Goal: Task Accomplishment & Management: Use online tool/utility

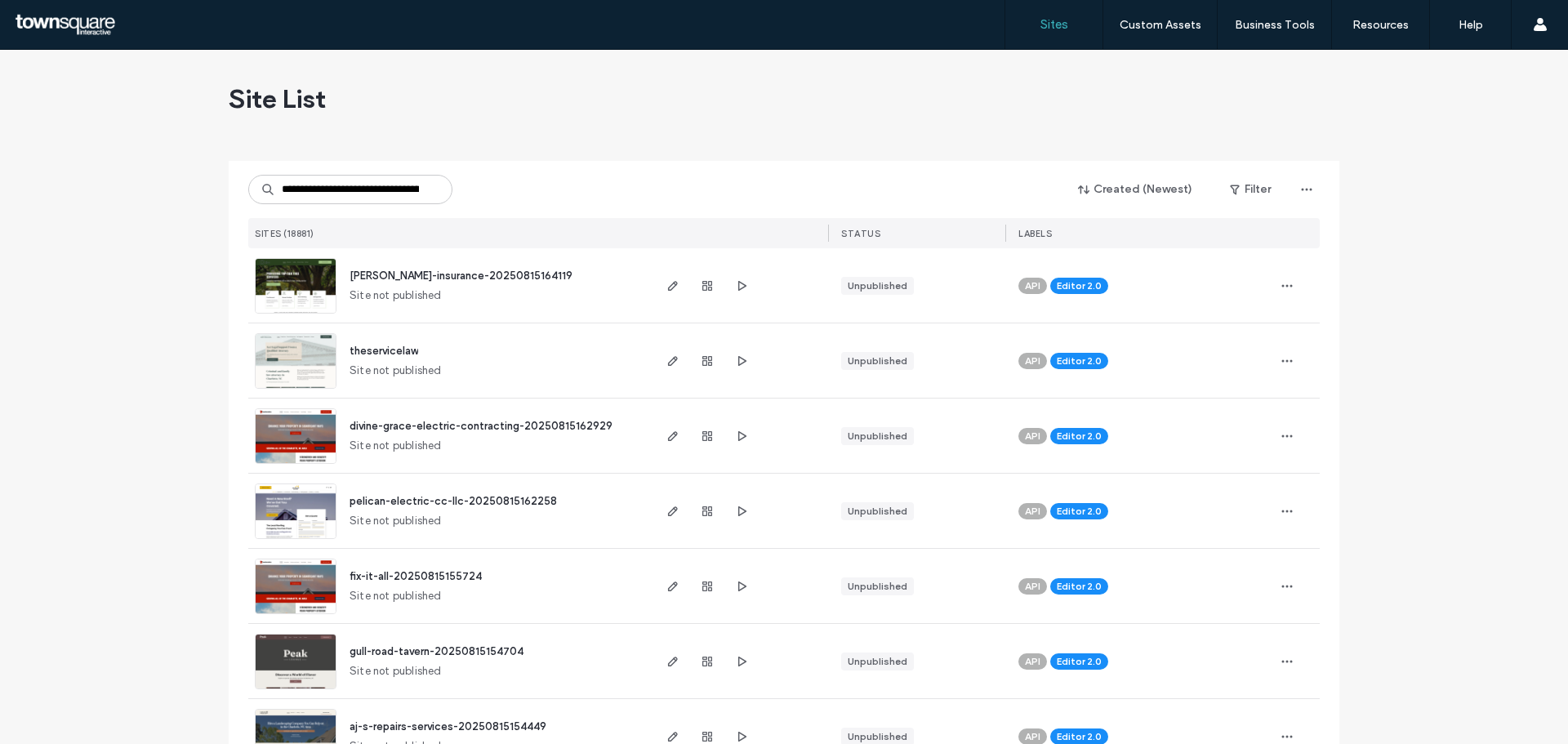
scroll to position [0, 61]
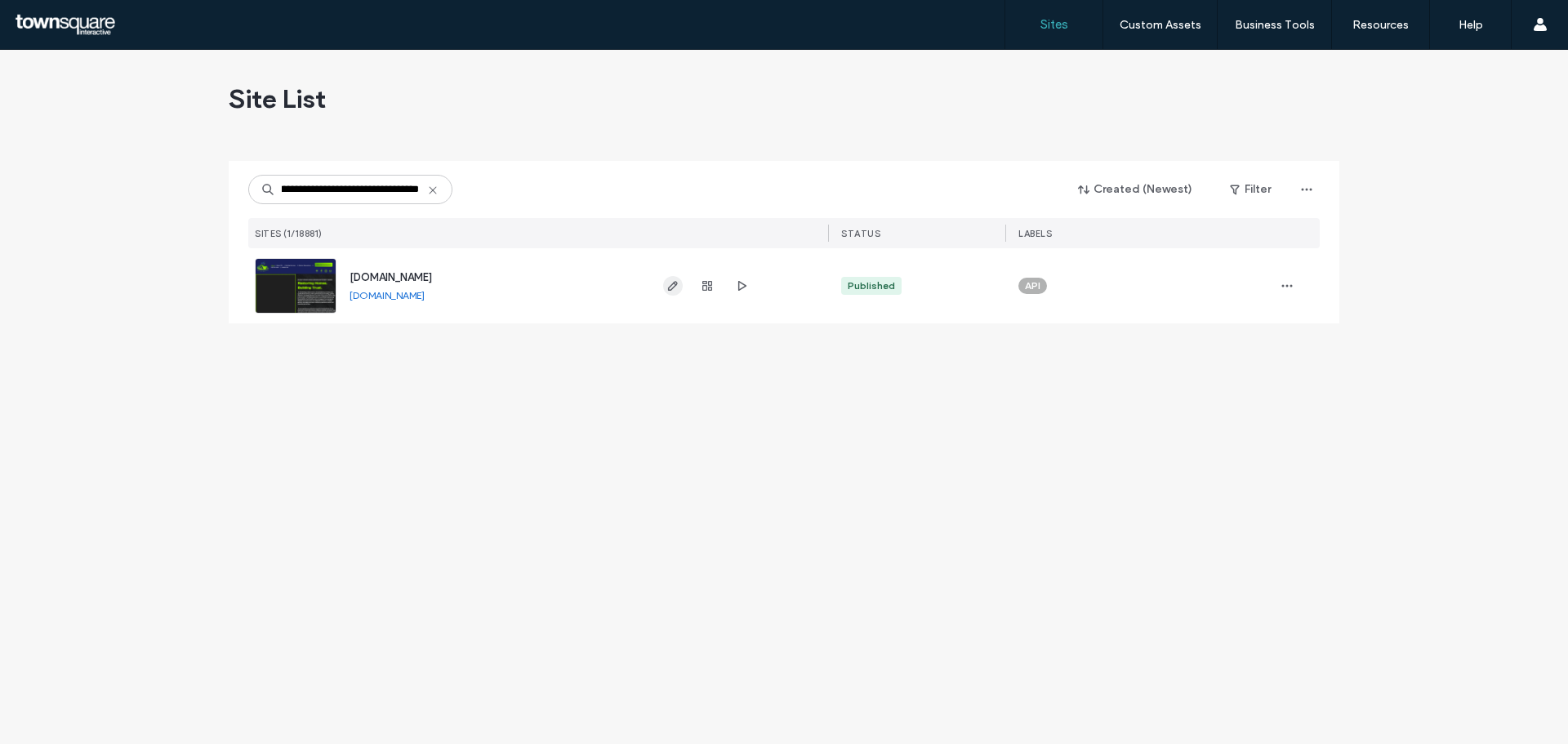
type input "**********"
click at [673, 290] on icon "button" at bounding box center [672, 286] width 13 height 13
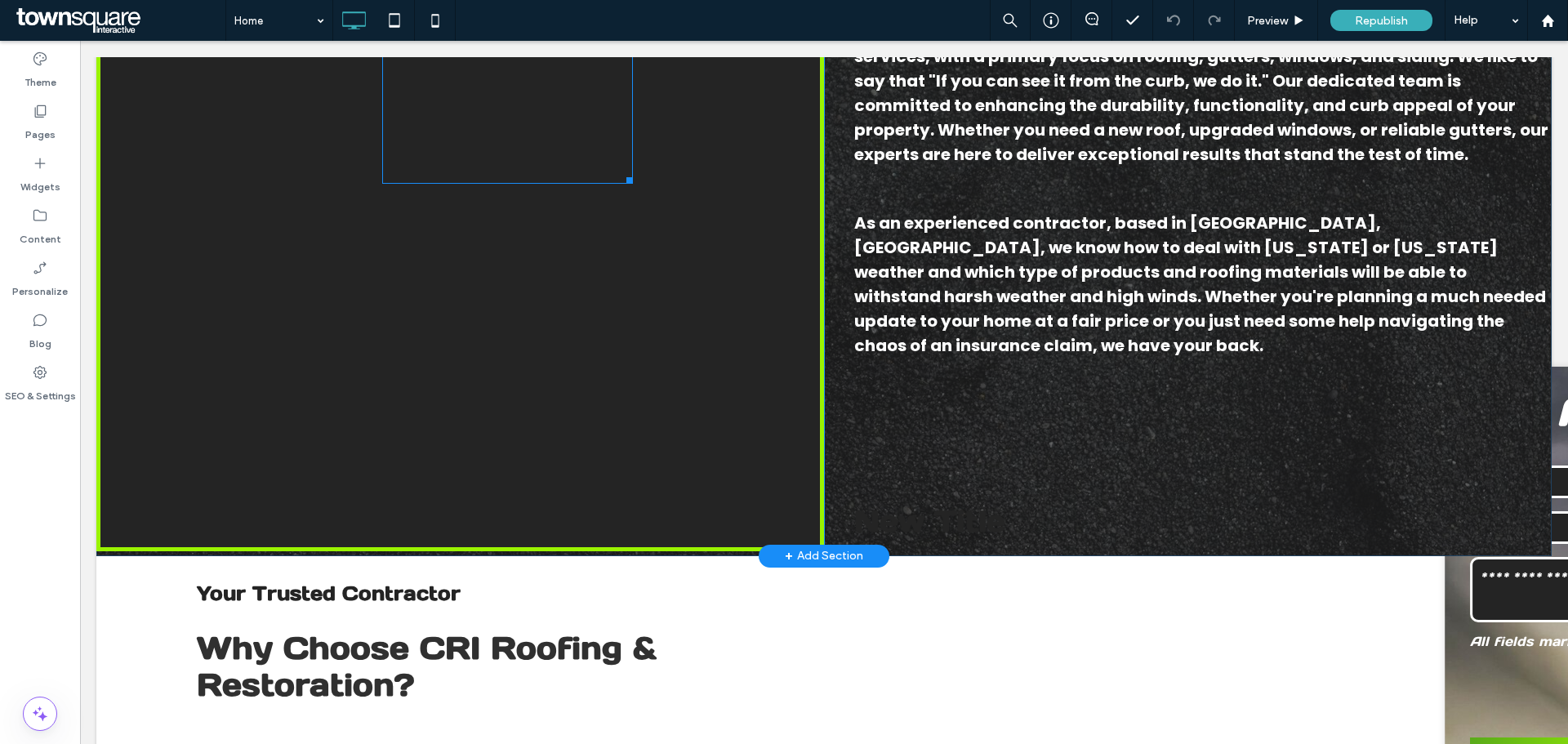
scroll to position [571, 0]
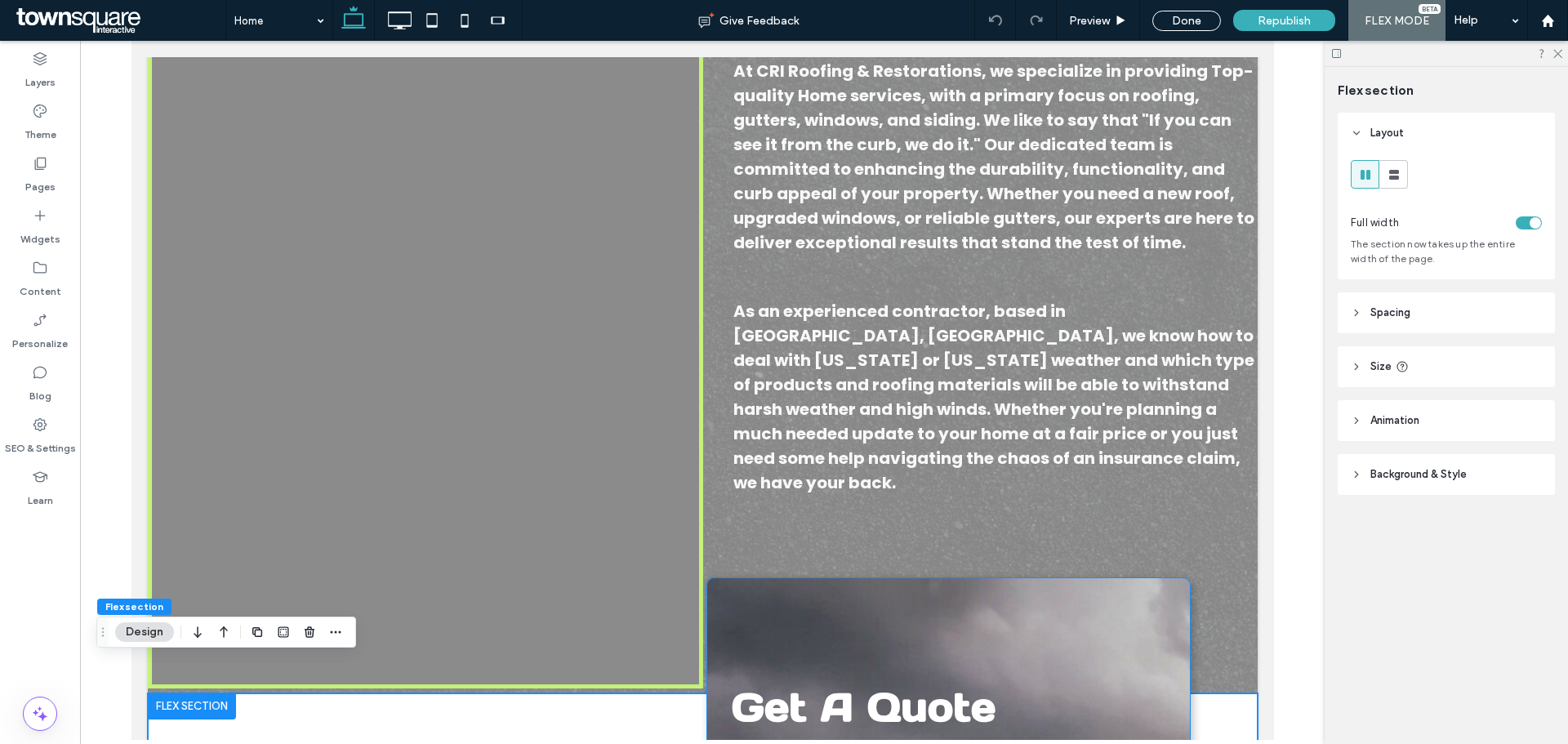
scroll to position [472, 0]
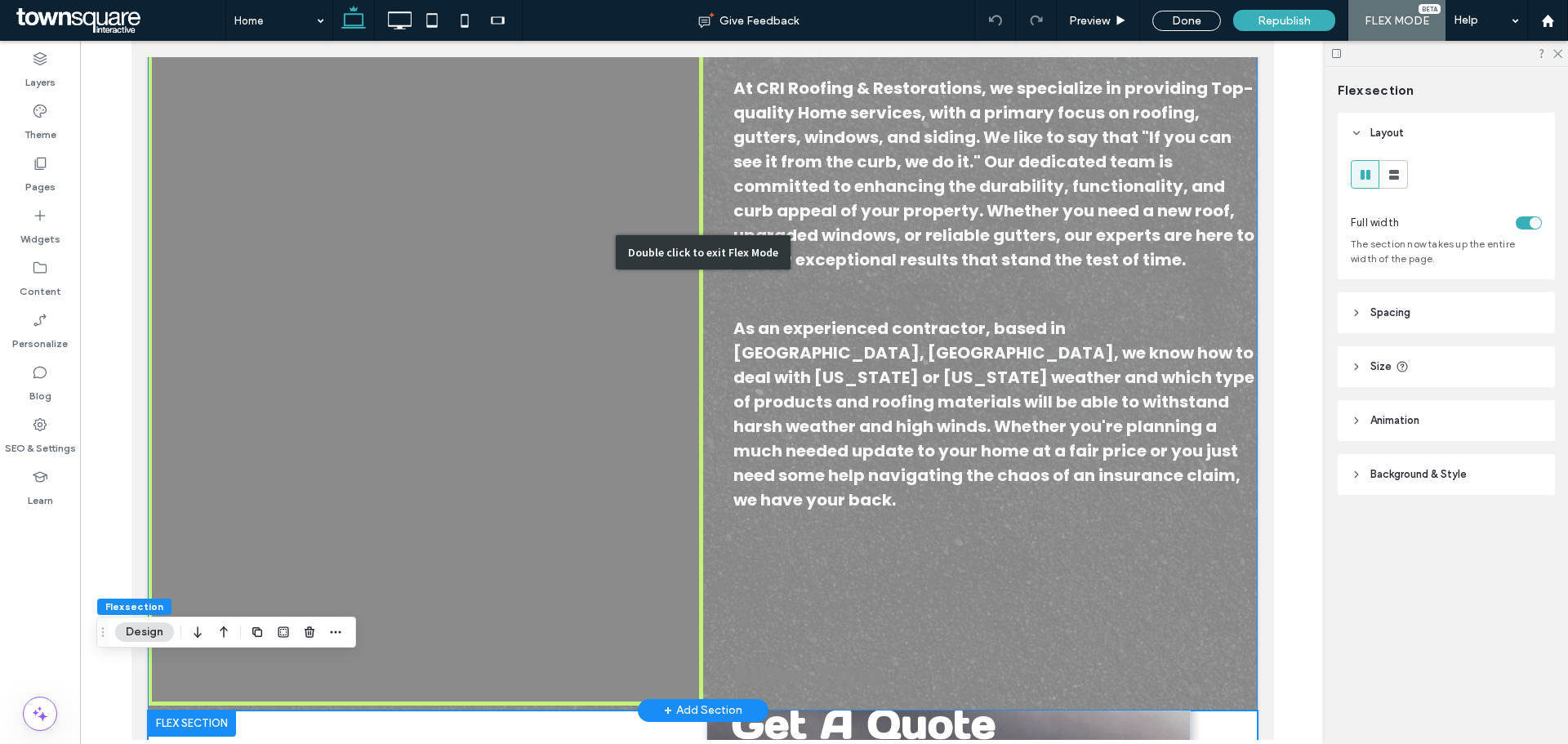
click at [886, 355] on div "Double click to exit Flex Mode" at bounding box center [701, 252] width 1110 height 917
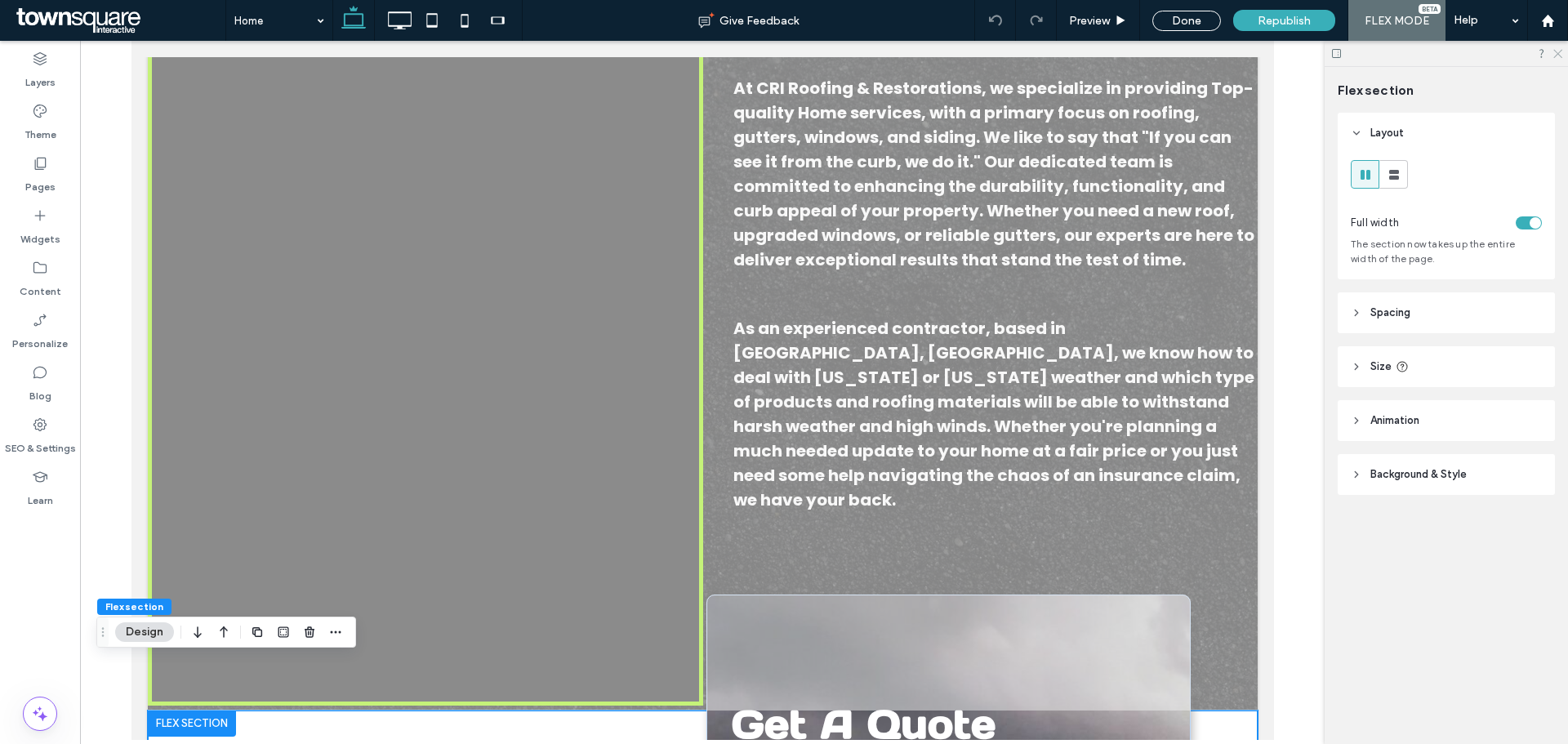
click at [1558, 49] on icon at bounding box center [1557, 53] width 11 height 11
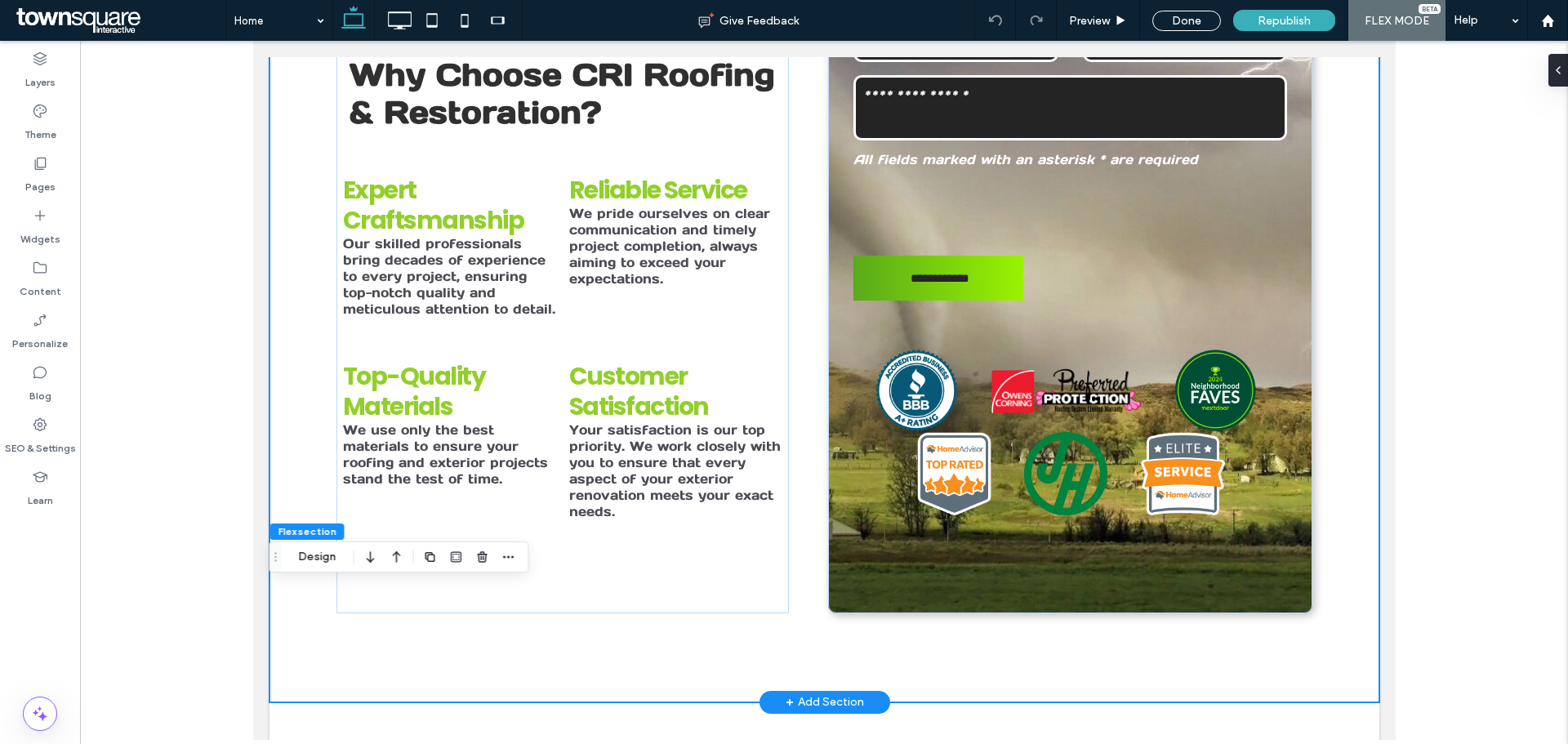
scroll to position [1307, 0]
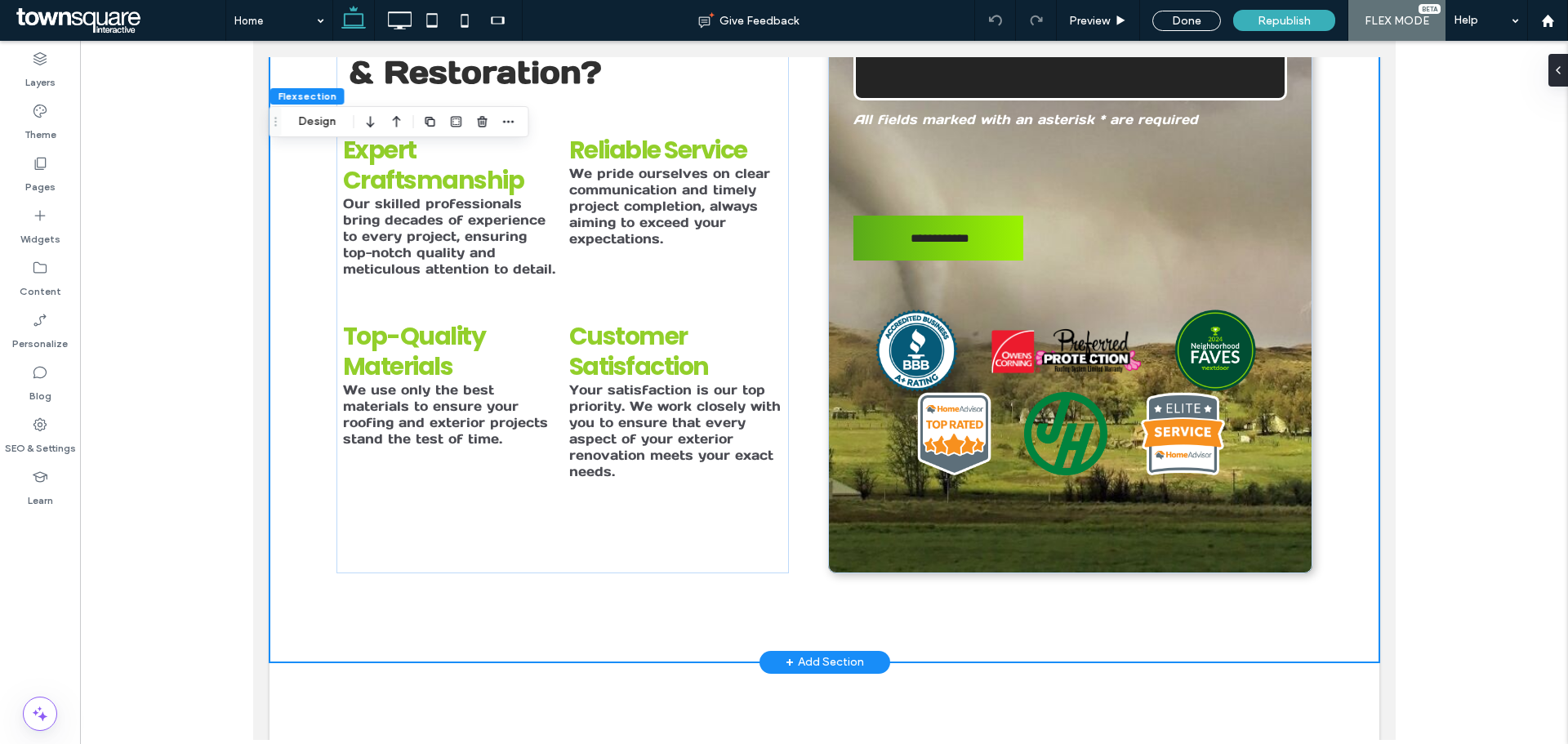
click at [467, 580] on div "**********" at bounding box center [823, 269] width 1110 height 787
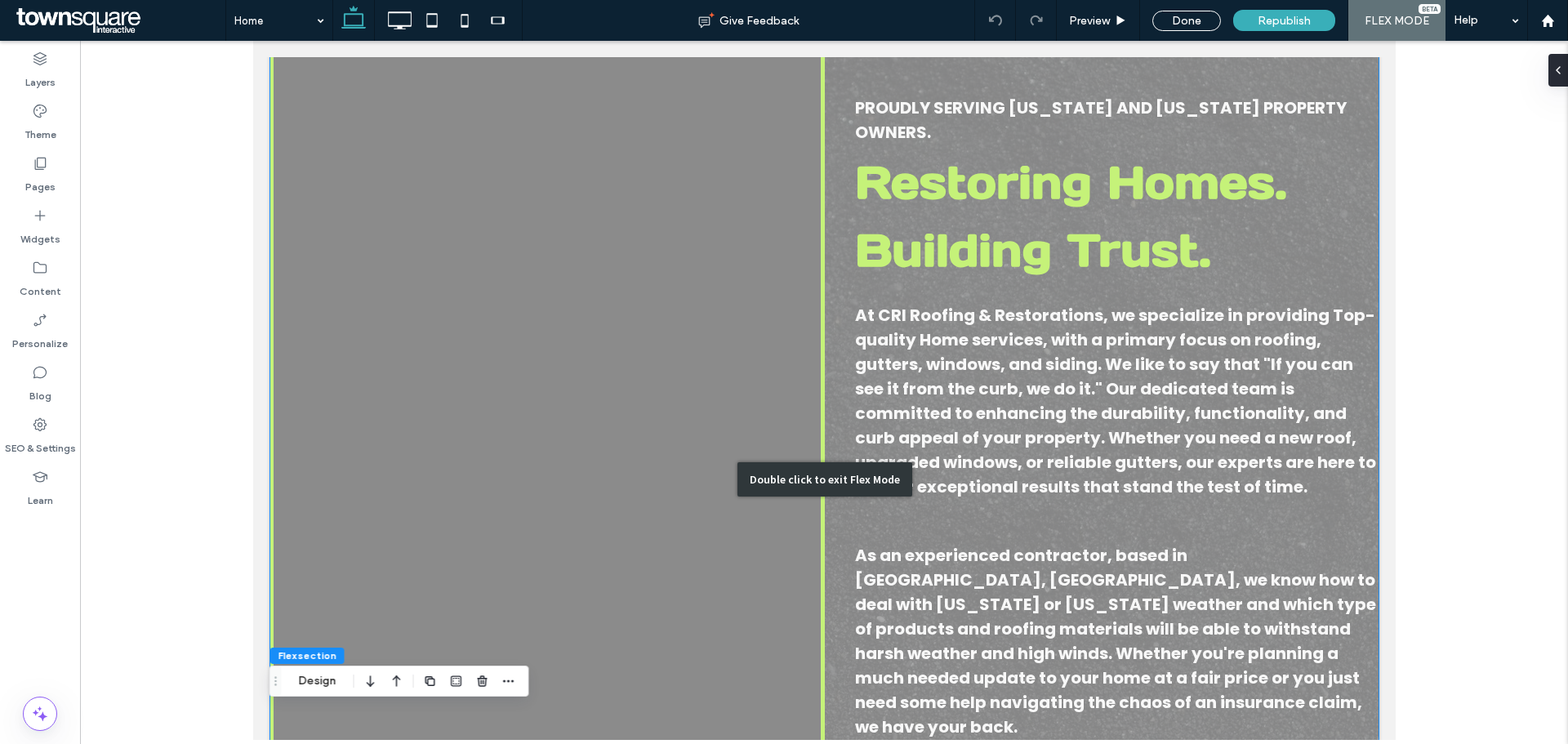
scroll to position [0, 0]
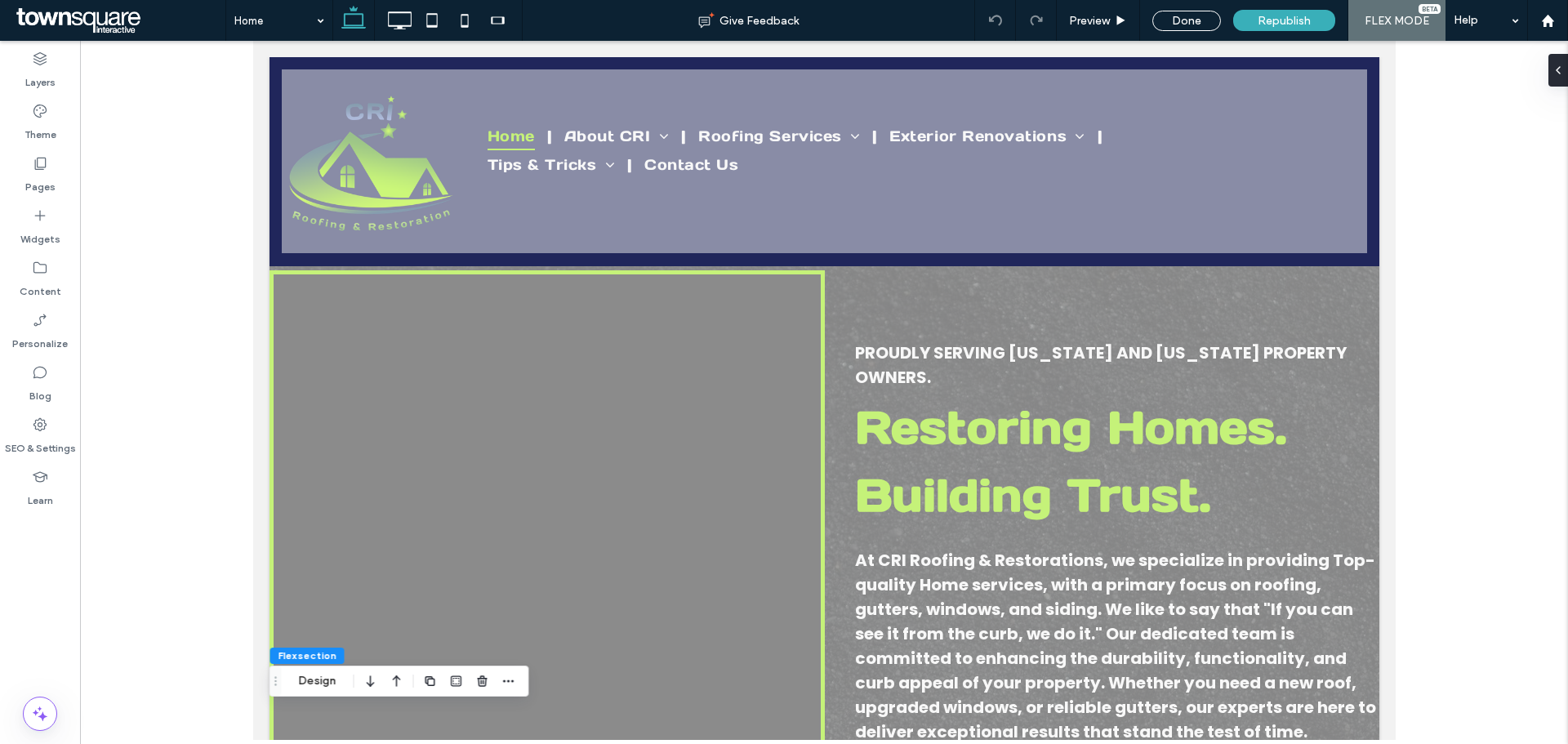
click at [182, 186] on div at bounding box center [824, 390] width 1488 height 699
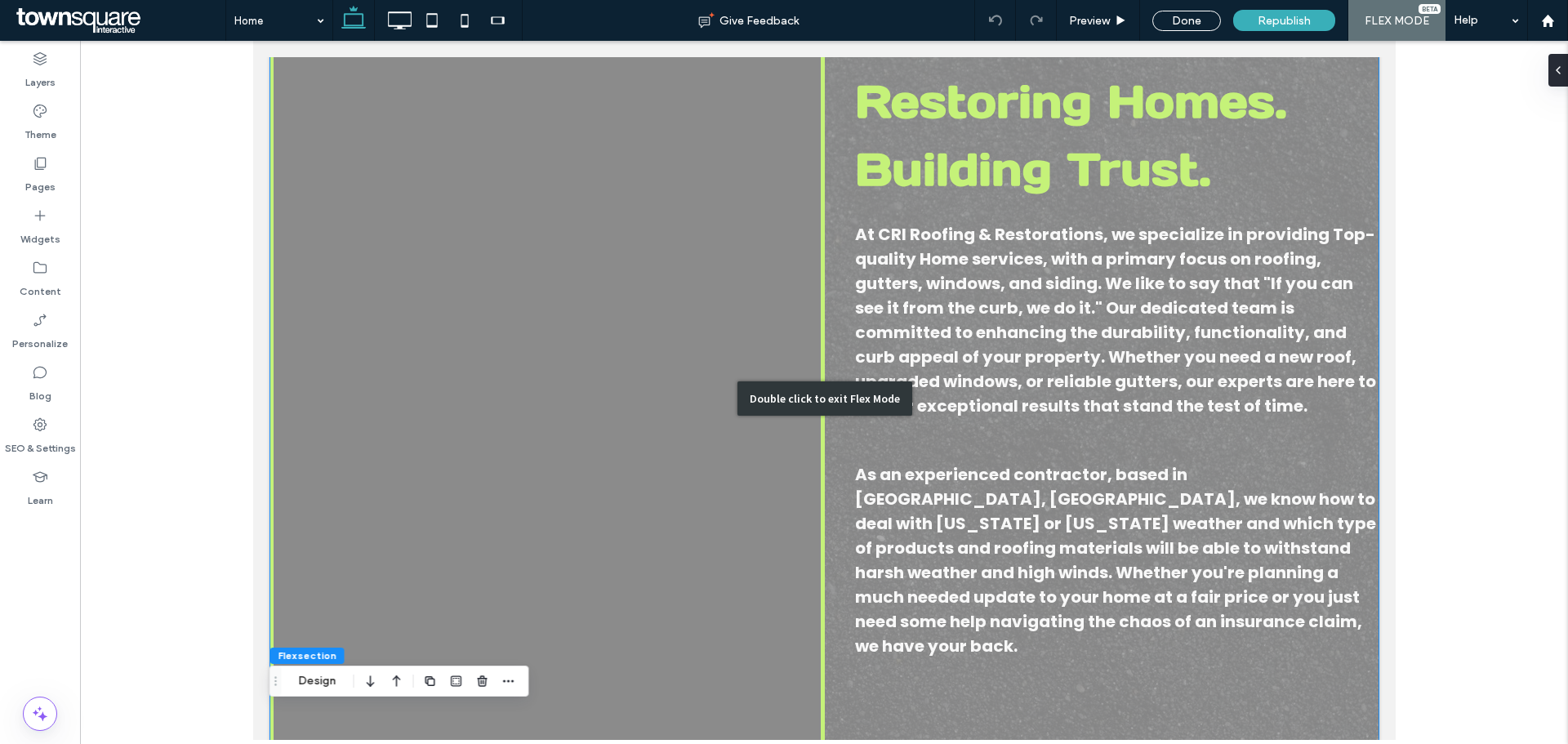
scroll to position [326, 0]
click at [199, 355] on div at bounding box center [824, 390] width 1488 height 699
click at [1430, 434] on div at bounding box center [824, 390] width 1488 height 699
click at [153, 331] on div at bounding box center [824, 390] width 1488 height 699
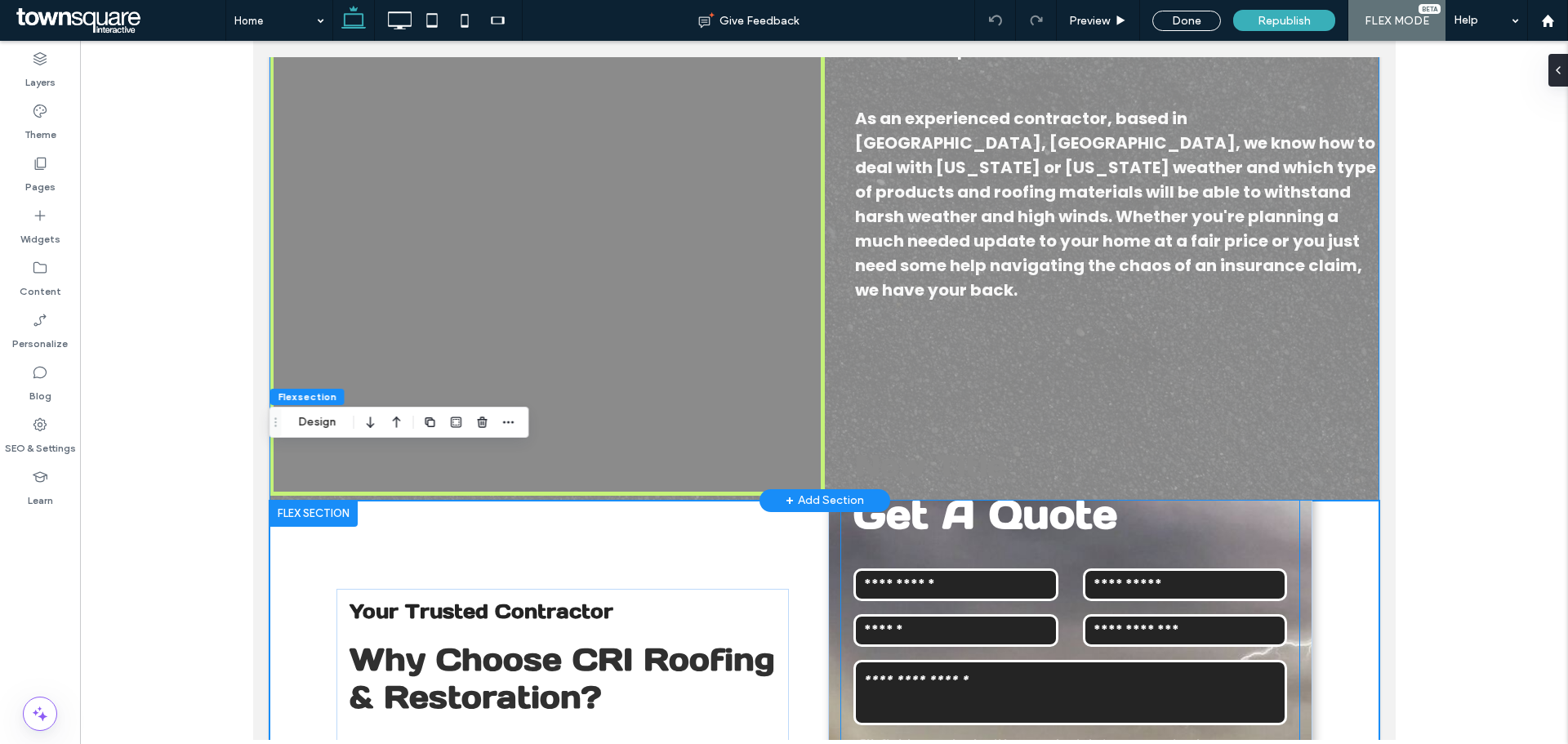
scroll to position [571, 0]
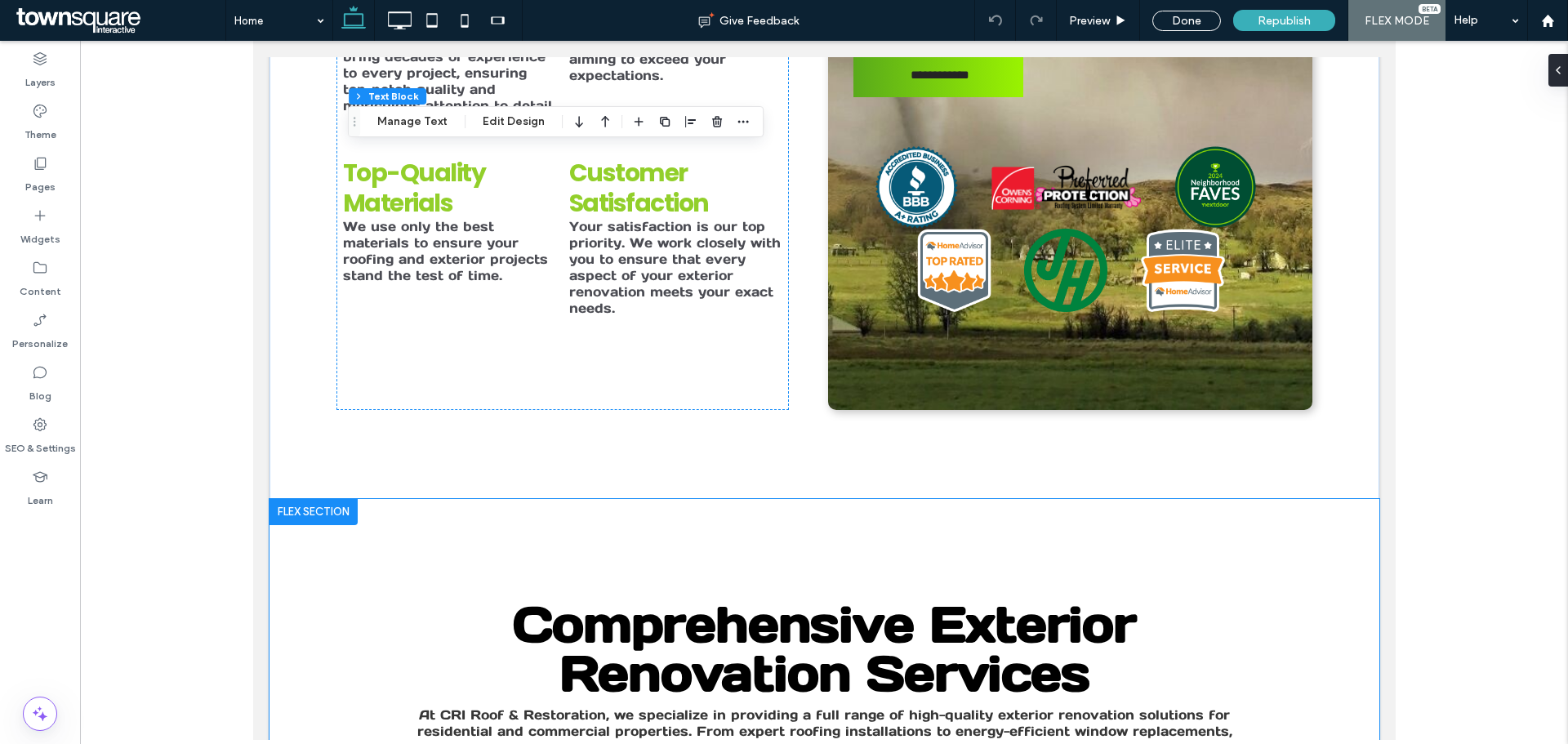
click at [433, 499] on div "At CRI Roof & Restoration, we specialize in providing a full range of high-qual…" at bounding box center [824, 653] width 980 height 309
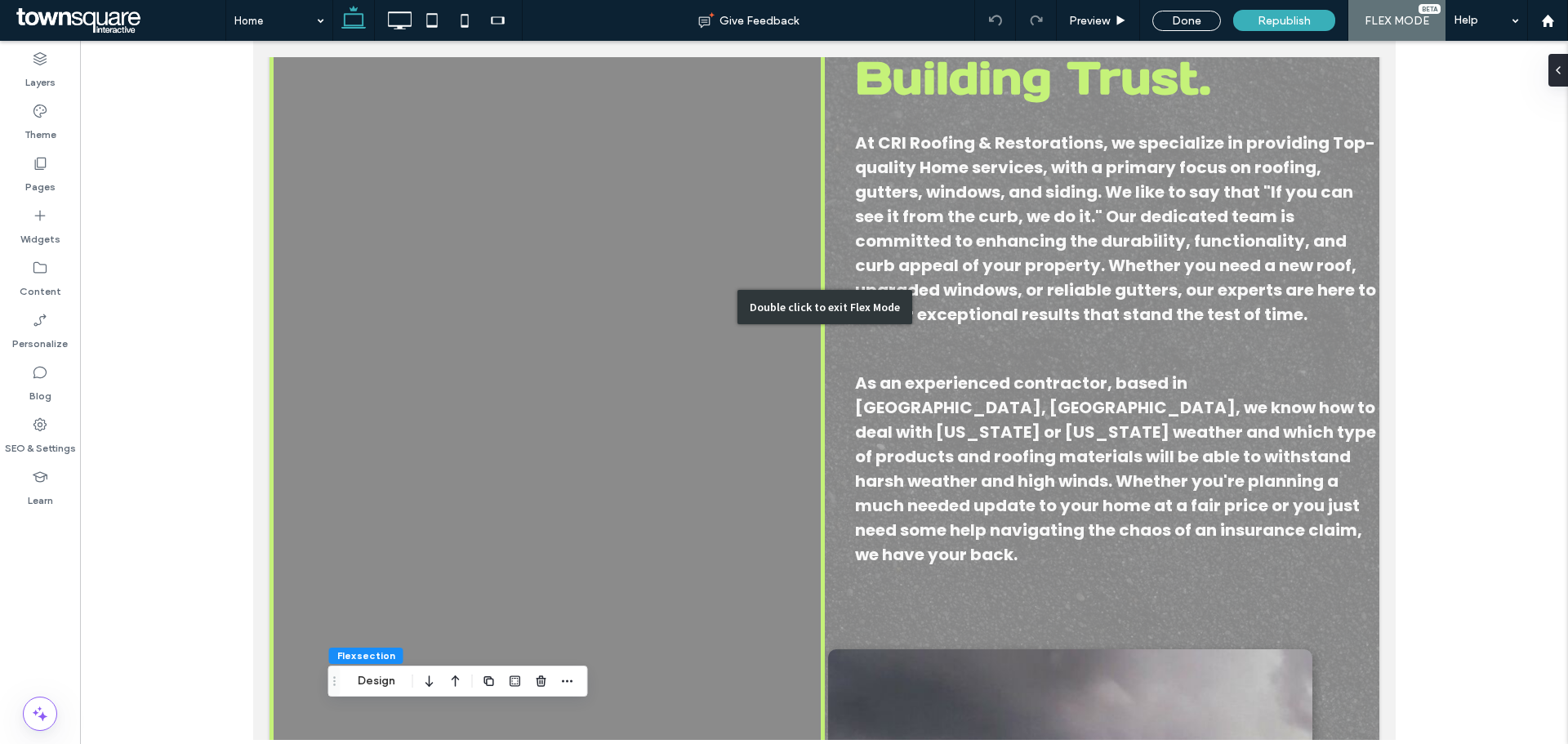
scroll to position [0, 0]
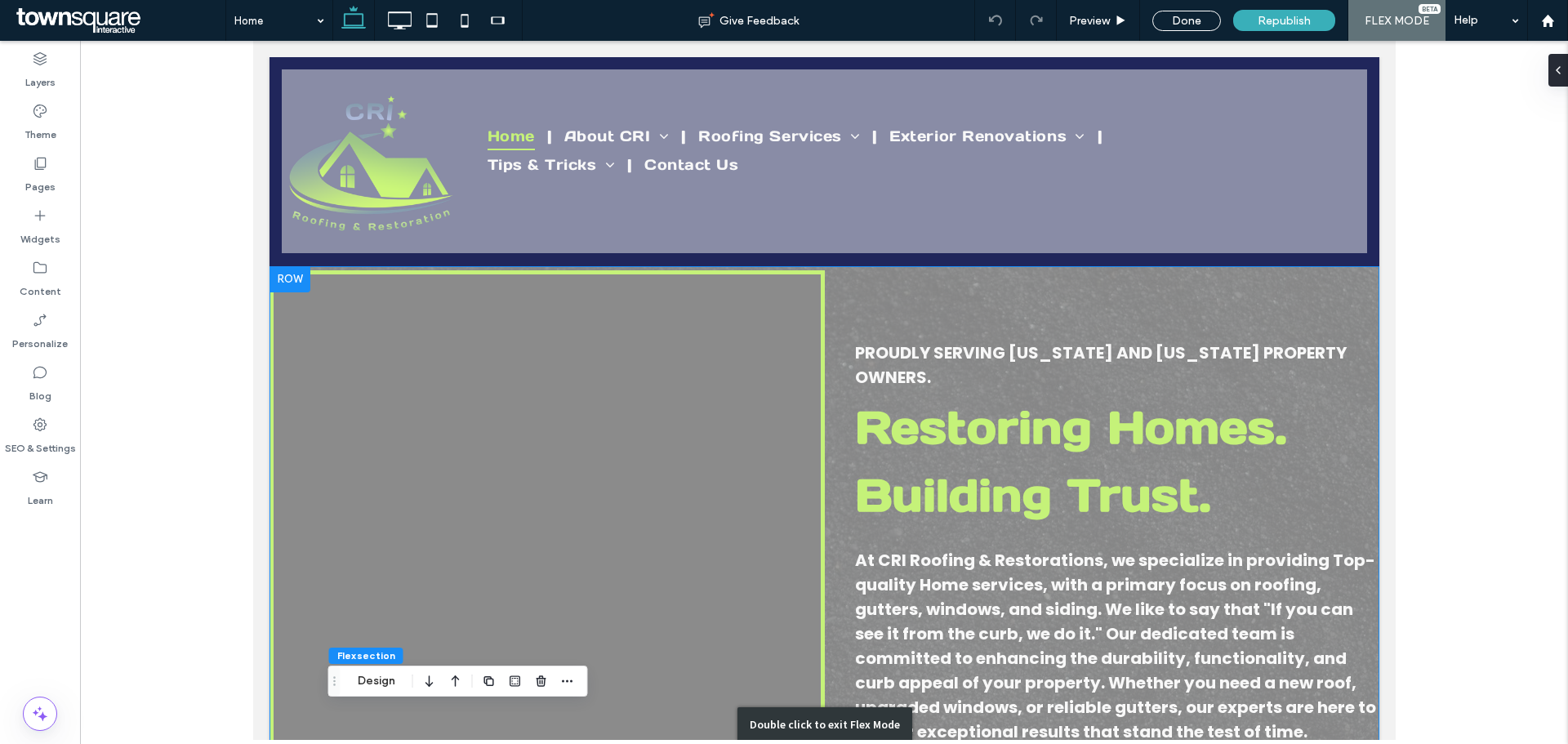
click at [576, 538] on div "Double click to exit Flex Mode" at bounding box center [823, 724] width 1110 height 917
click at [903, 425] on div "Double click to exit Flex Mode" at bounding box center [823, 724] width 1110 height 917
click at [1029, 317] on div "Double click to exit Flex Mode" at bounding box center [823, 724] width 1110 height 917
click at [1467, 269] on div at bounding box center [824, 390] width 1488 height 699
drag, startPoint x: 1066, startPoint y: 316, endPoint x: 1069, endPoint y: 326, distance: 10.4
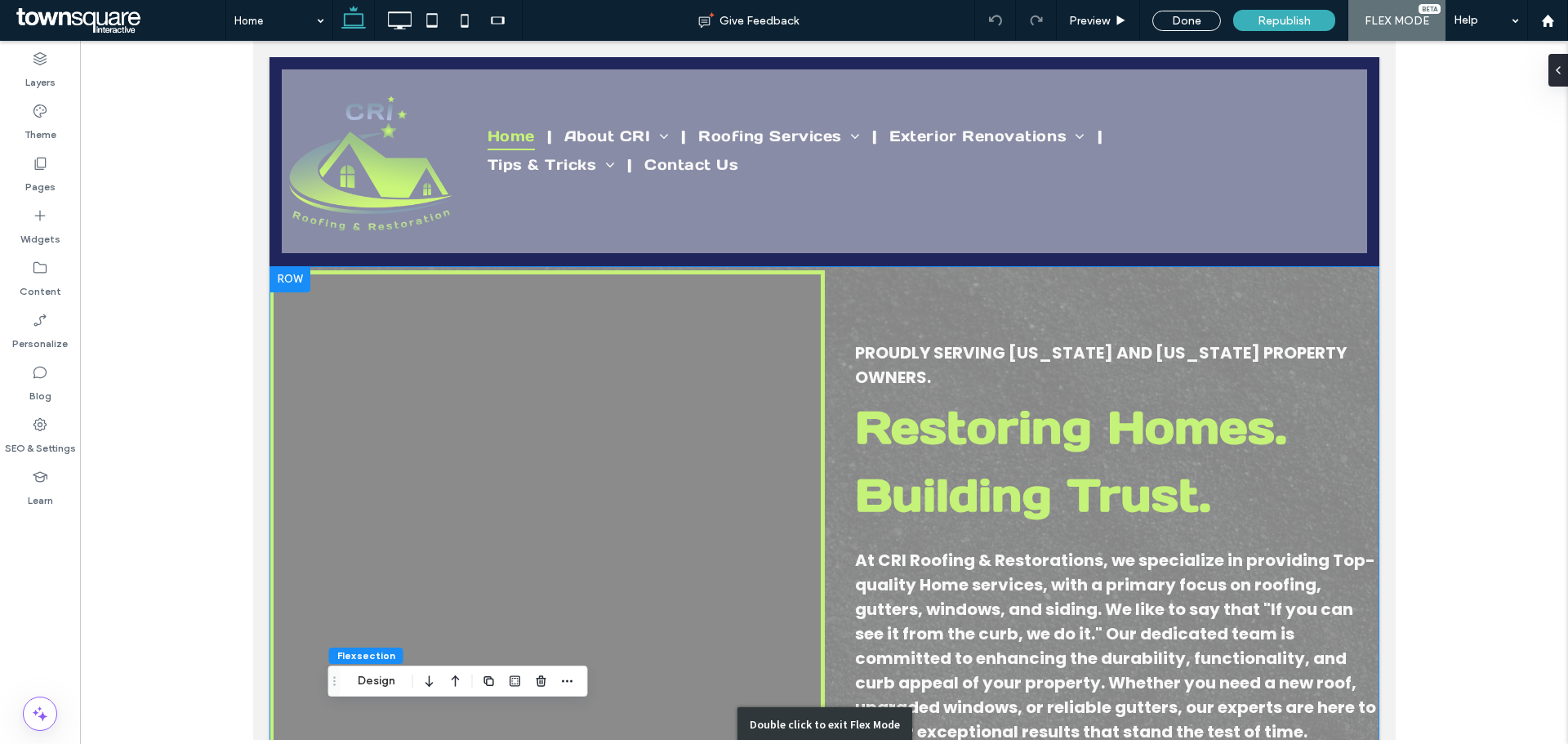
click at [1067, 316] on div "Double click to exit Flex Mode" at bounding box center [823, 724] width 1110 height 917
drag, startPoint x: 1069, startPoint y: 331, endPoint x: 1071, endPoint y: 348, distance: 17.1
click at [1069, 334] on div "Double click to exit Flex Mode" at bounding box center [823, 724] width 1110 height 917
click at [1076, 359] on div "Double click to exit Flex Mode" at bounding box center [823, 724] width 1110 height 917
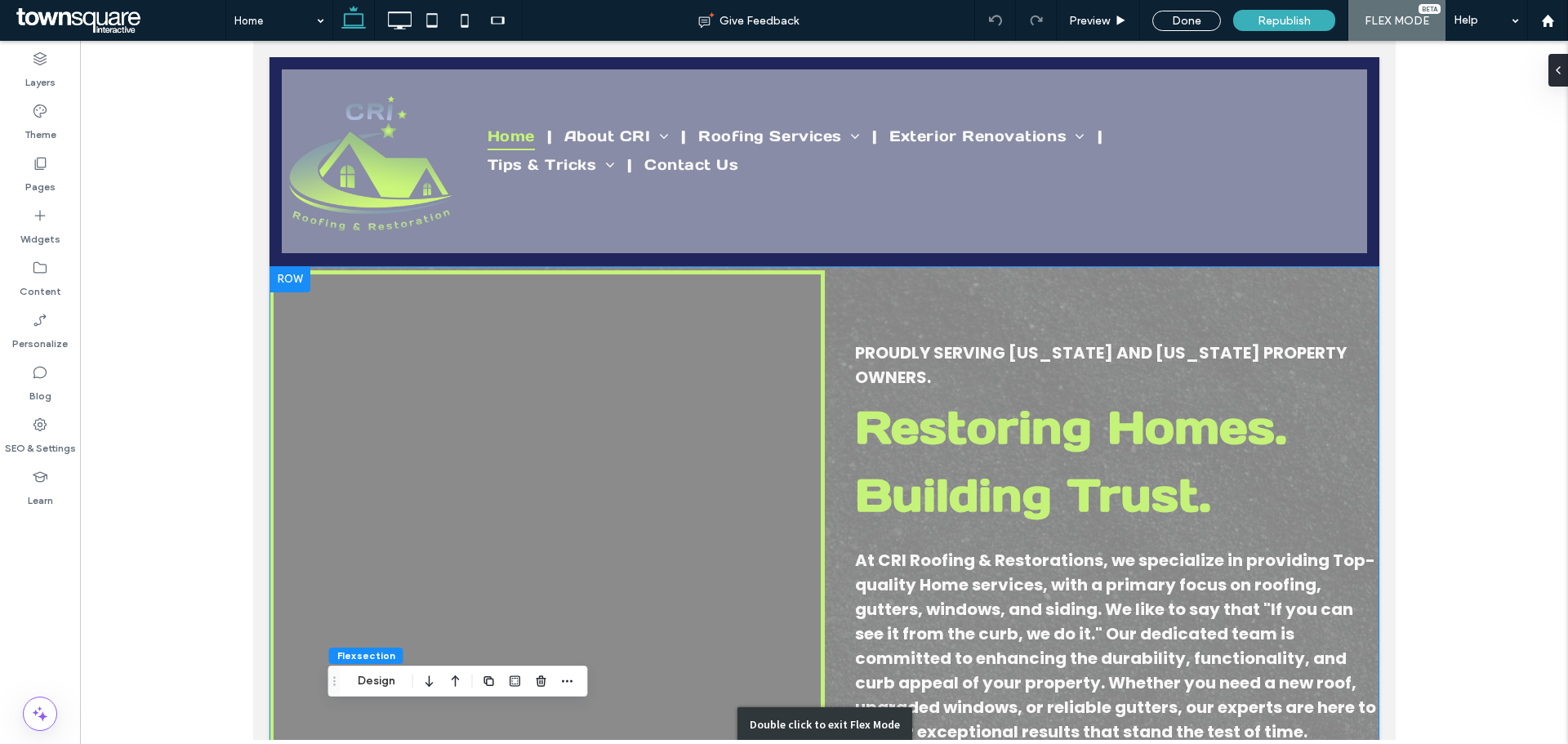
click at [1246, 434] on span "Restoring Homes." at bounding box center [1070, 428] width 432 height 58
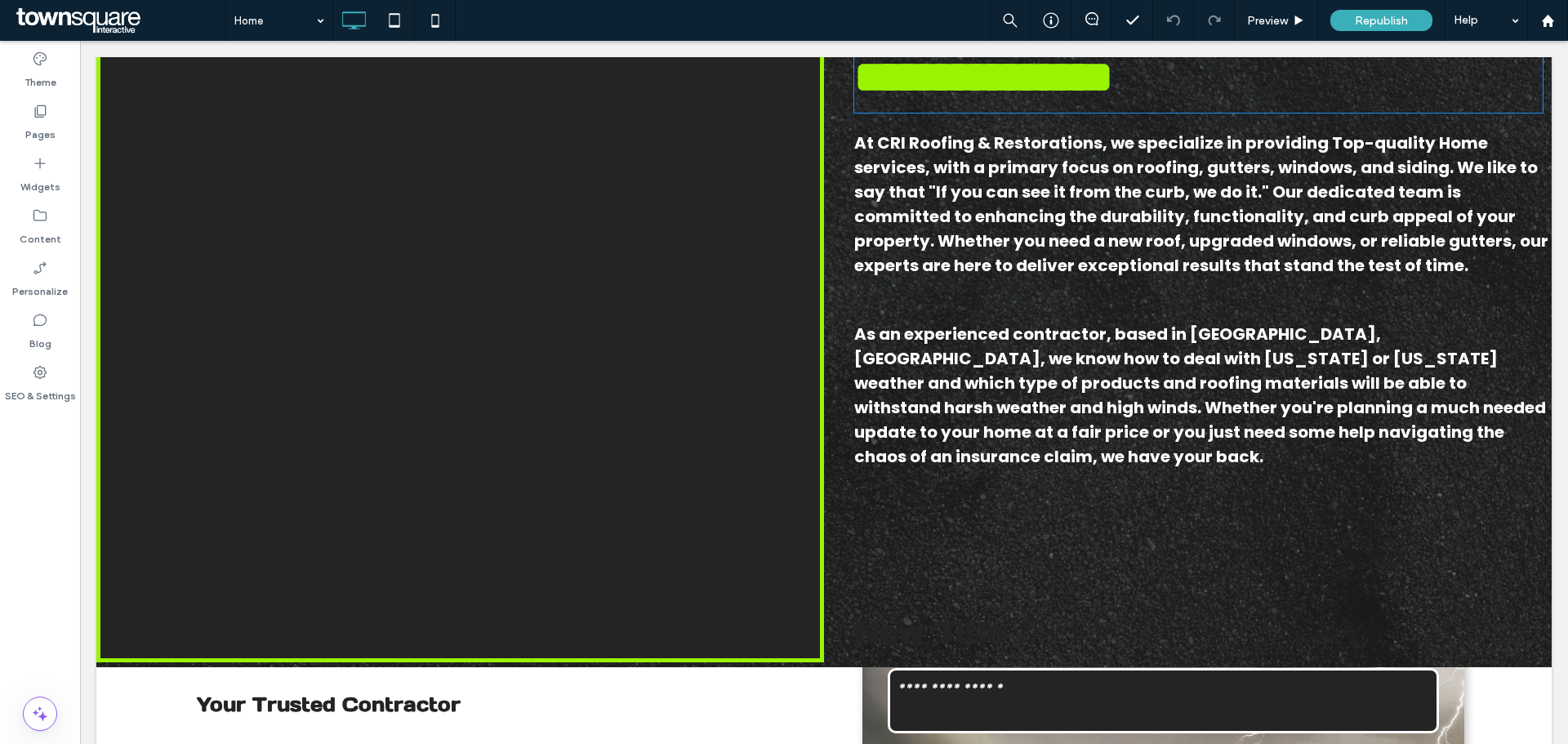
type input "********"
type input "**"
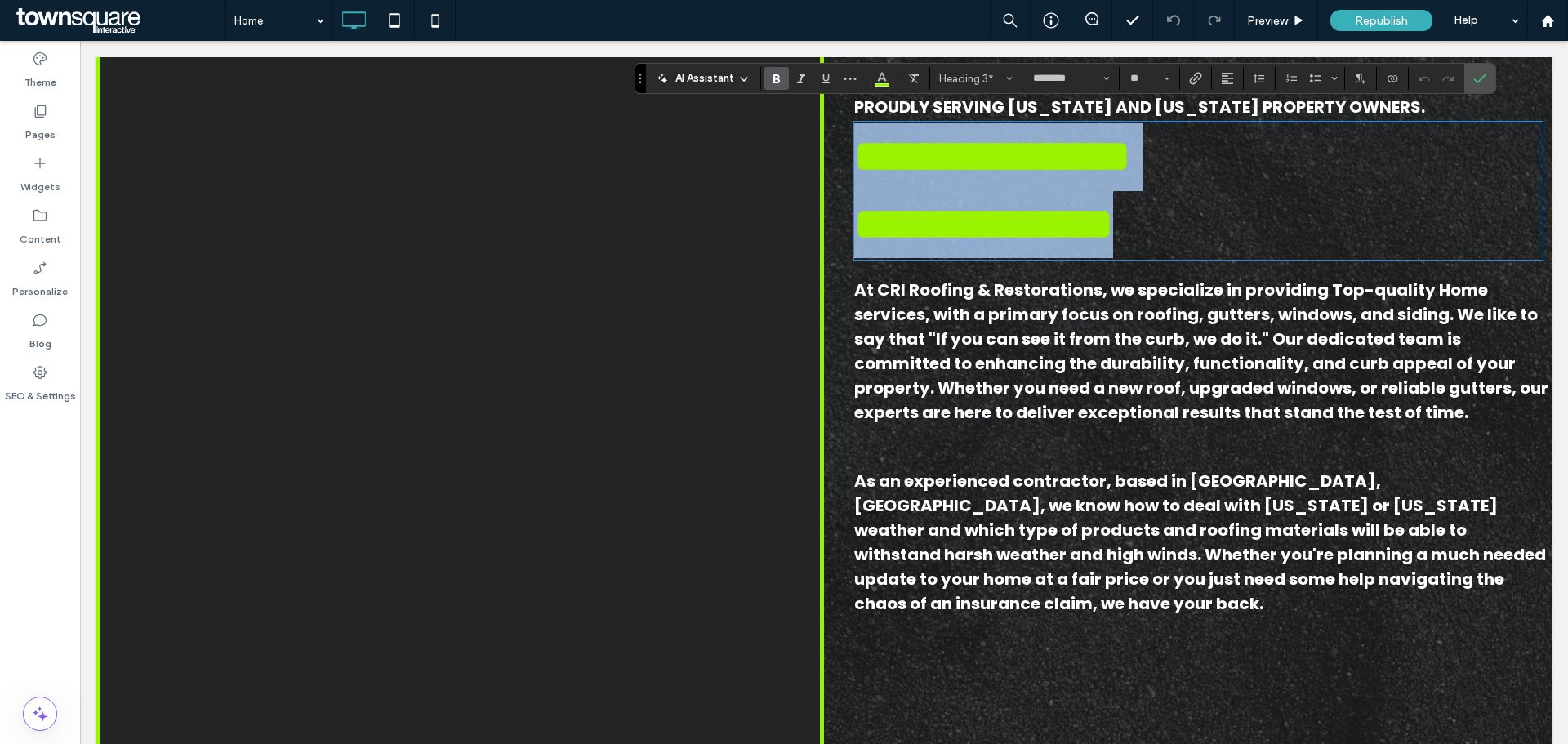
scroll to position [164, 0]
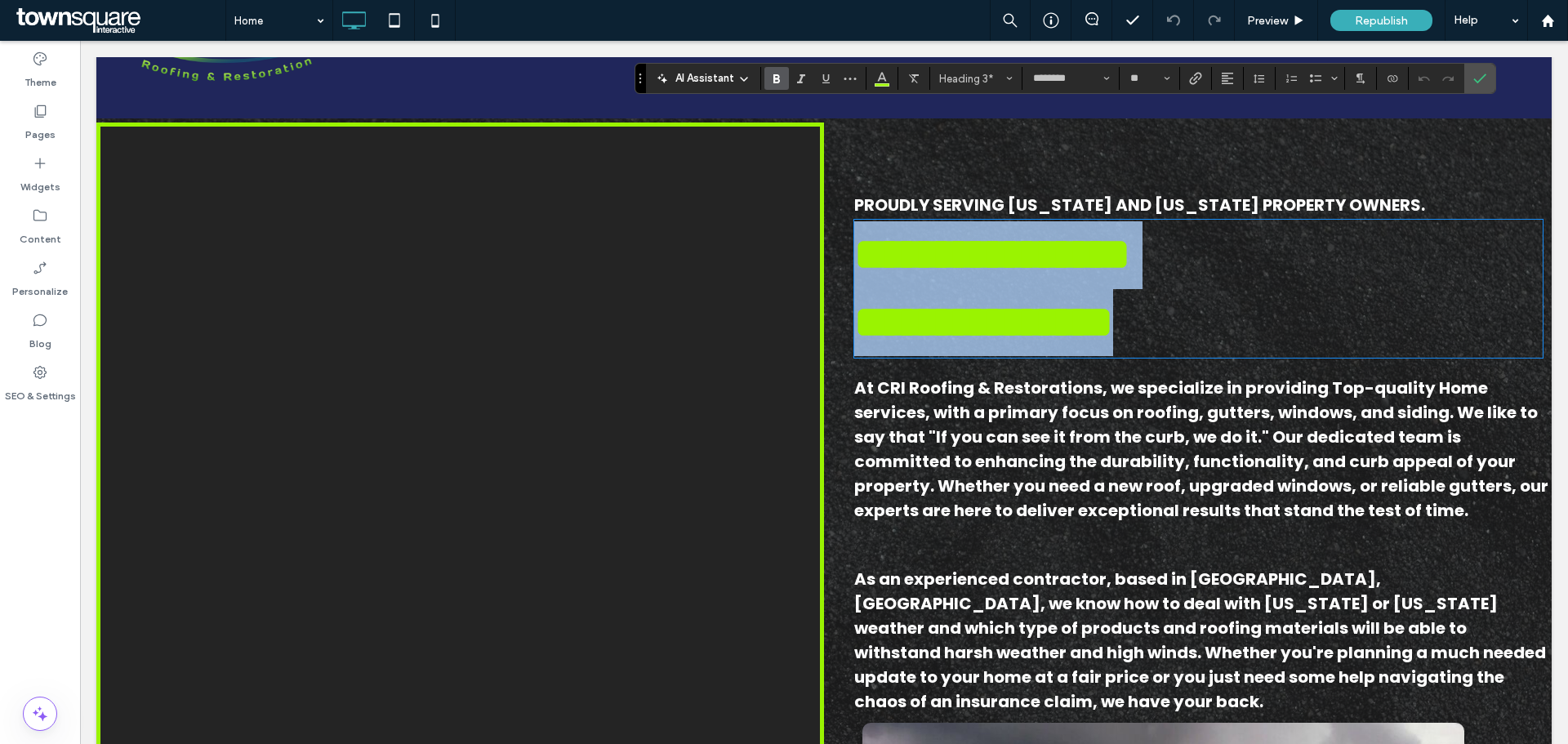
click at [1007, 301] on span "**********" at bounding box center [983, 321] width 259 height 45
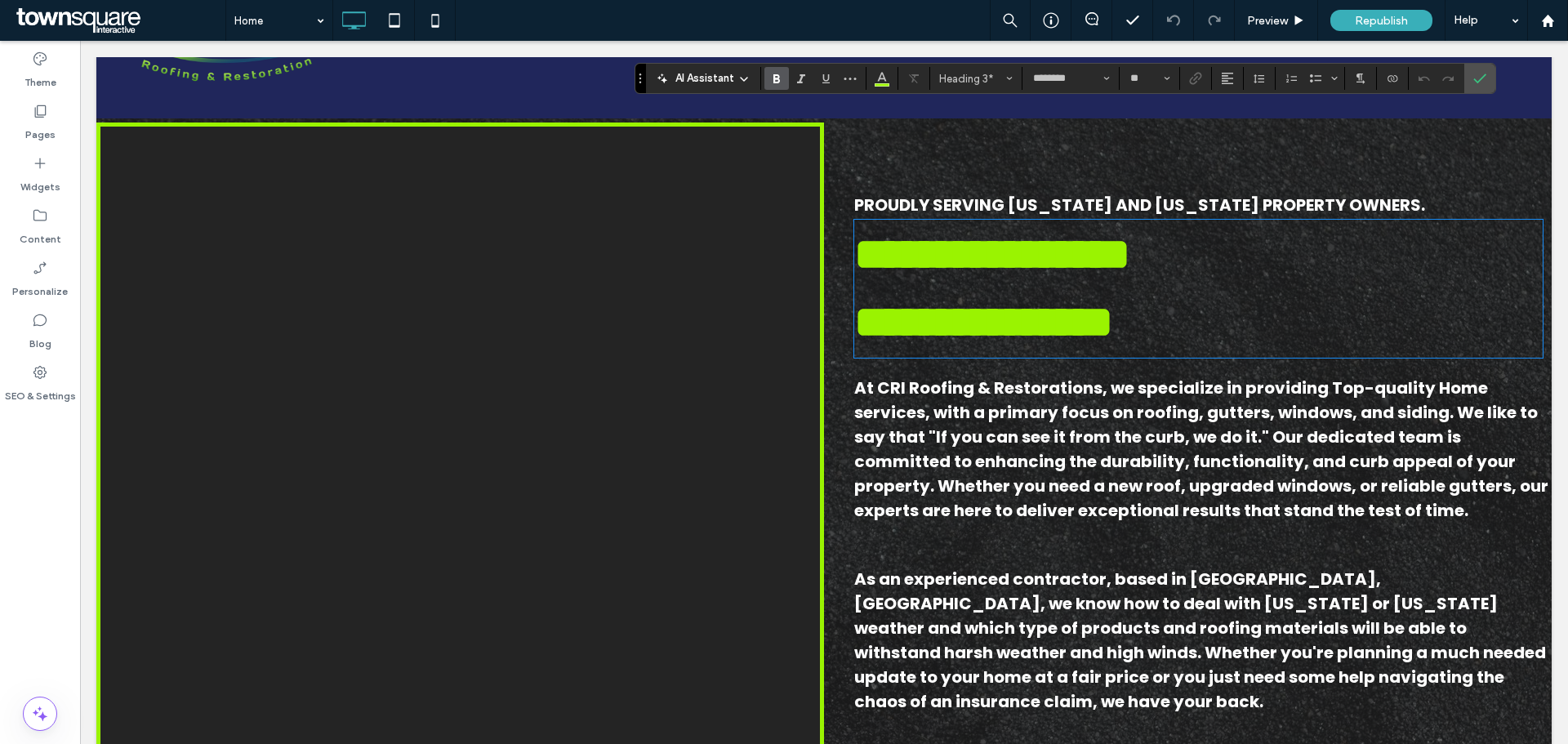
click at [1097, 530] on h3 at bounding box center [1202, 545] width 697 height 44
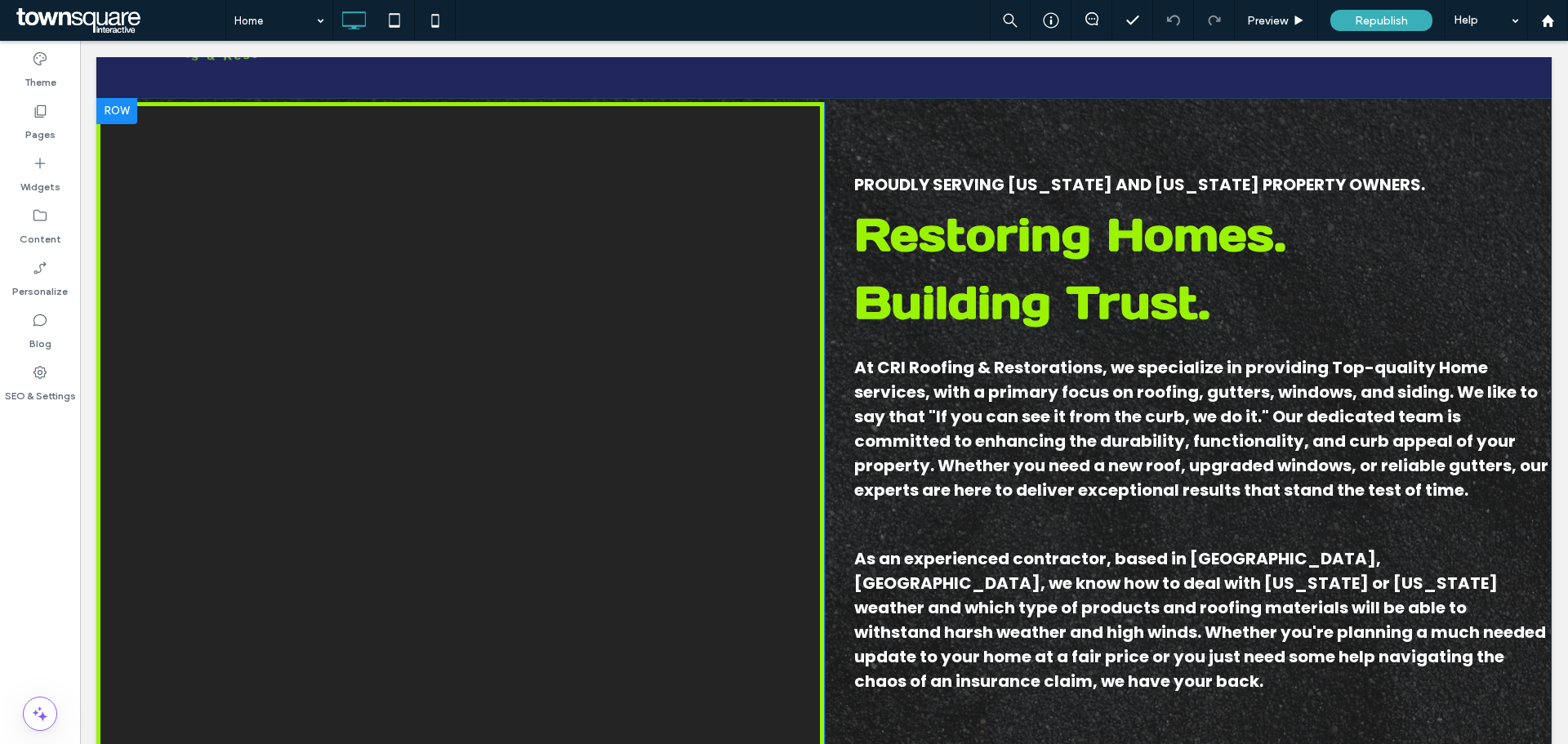
scroll to position [0, 0]
